Goal: Information Seeking & Learning: Find specific fact

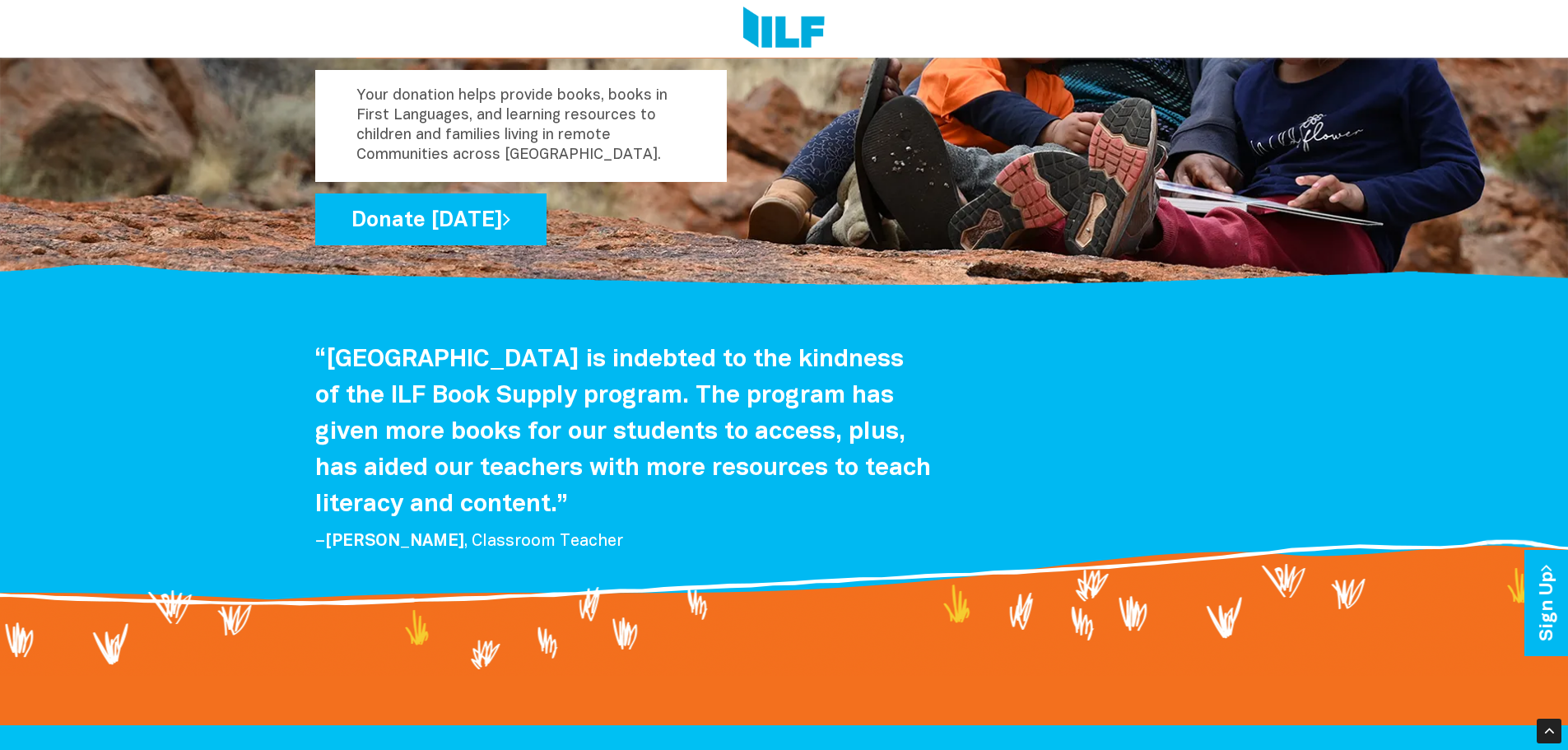
scroll to position [2881, 0]
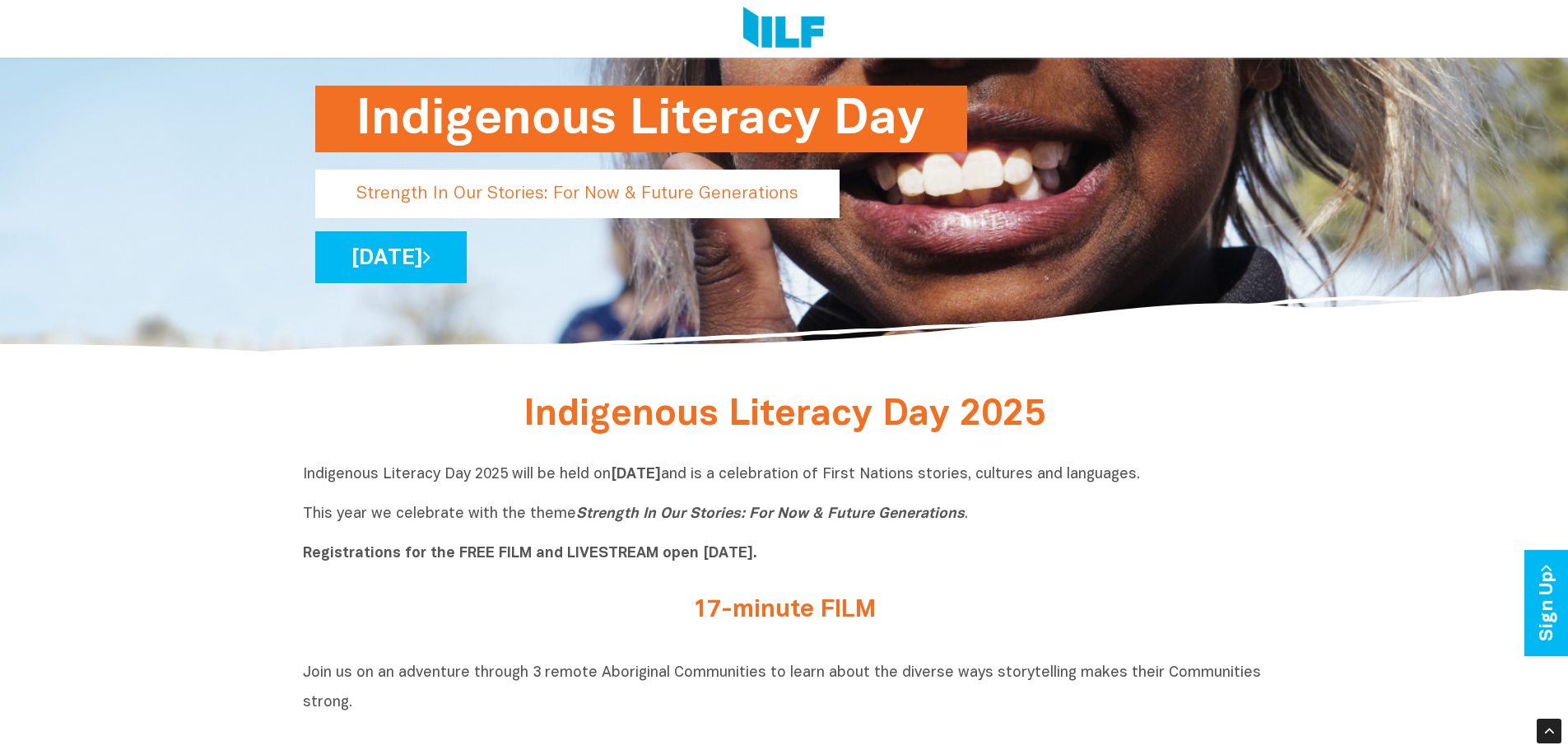
scroll to position [412, 0]
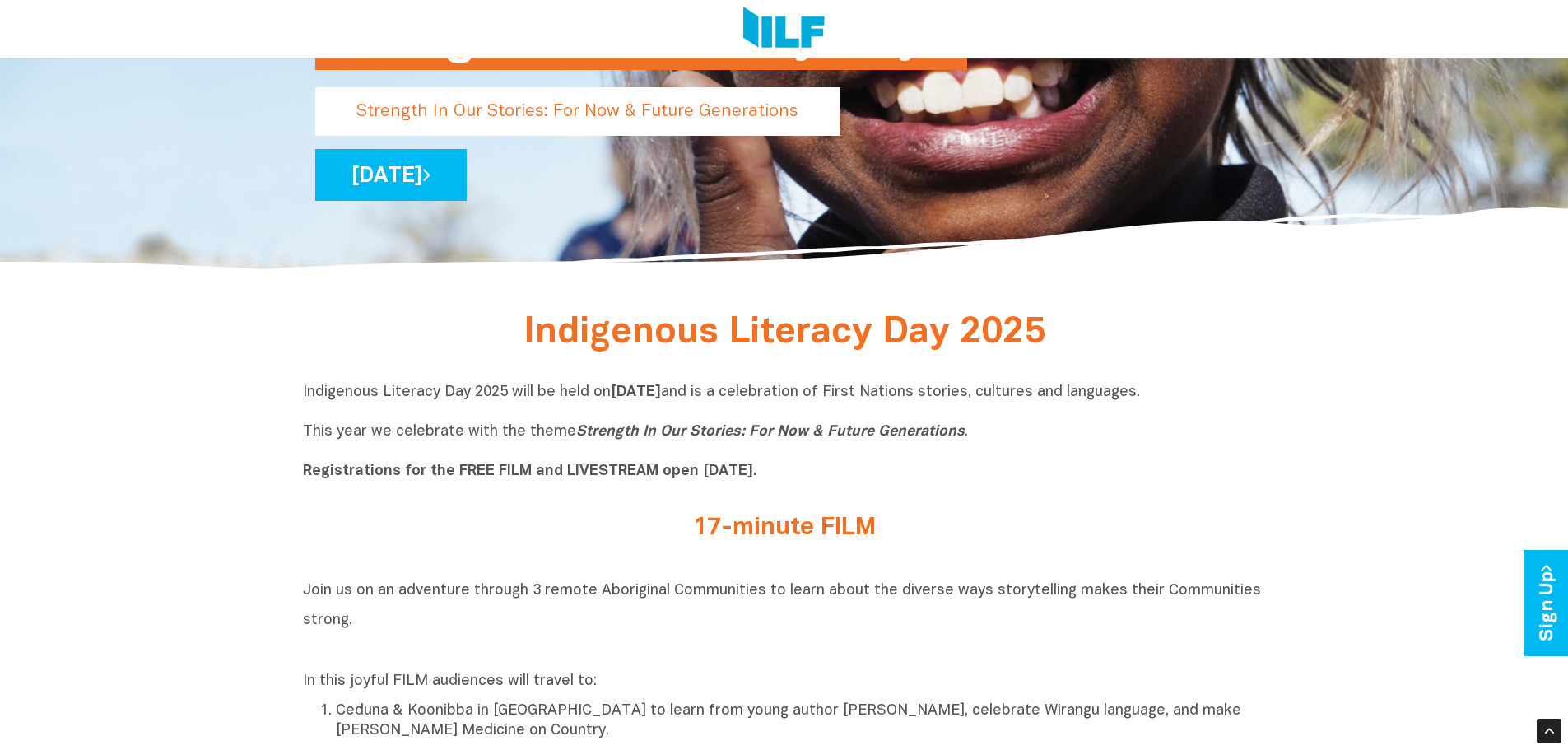
drag, startPoint x: 1262, startPoint y: 392, endPoint x: 296, endPoint y: 396, distance: 966.0
copy p "Indigenous Literacy Day 2025 will be held on Wednesday 3 September and is a cel…"
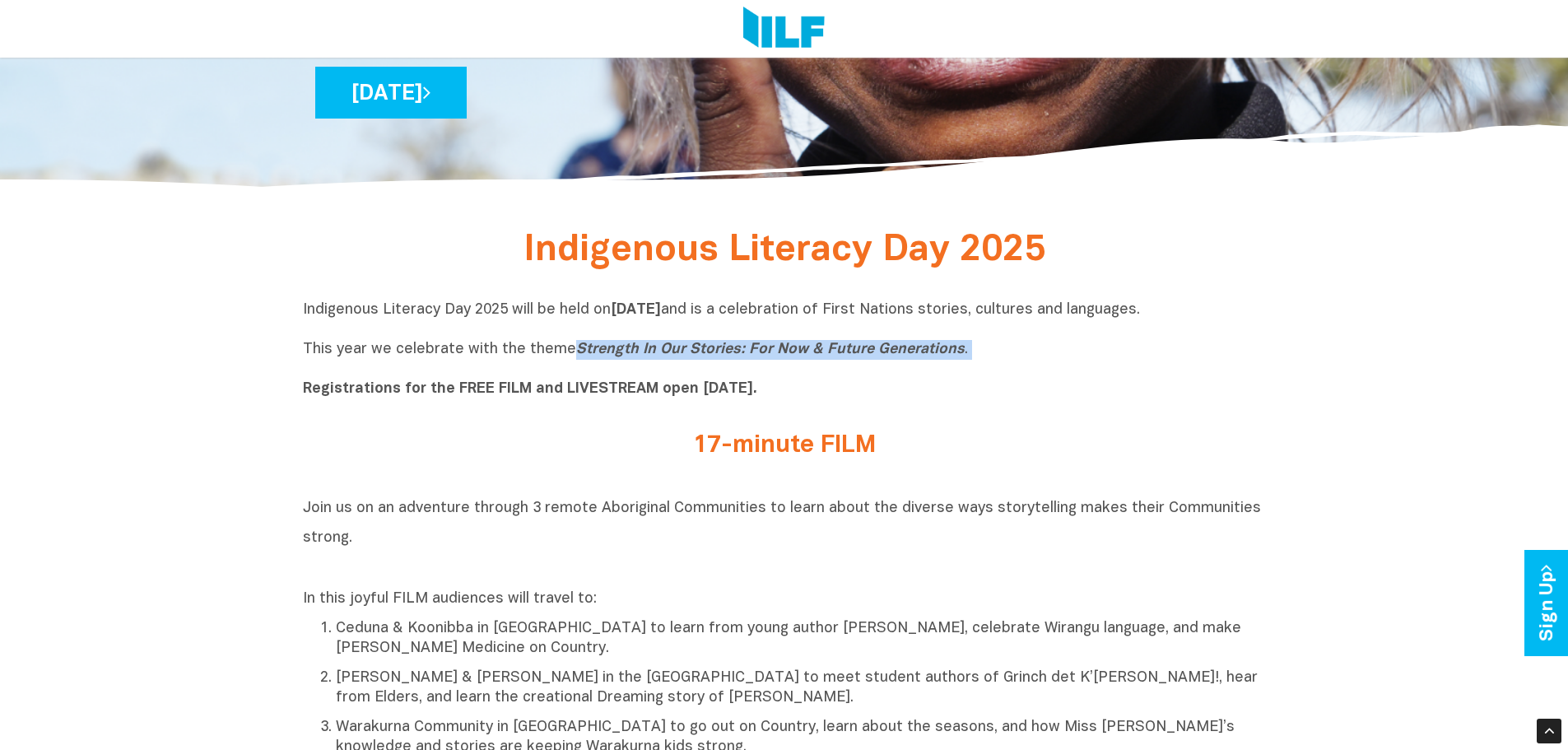
drag, startPoint x: 571, startPoint y: 352, endPoint x: 842, endPoint y: 366, distance: 271.4
click at [842, 366] on p "Indigenous Literacy Day 2025 will be held on Wednesday 3 September and is a cel…" at bounding box center [785, 350] width 963 height 99
copy p "Strength In Our Stories: For Now & Future Generations ."
